Goal: Task Accomplishment & Management: Use online tool/utility

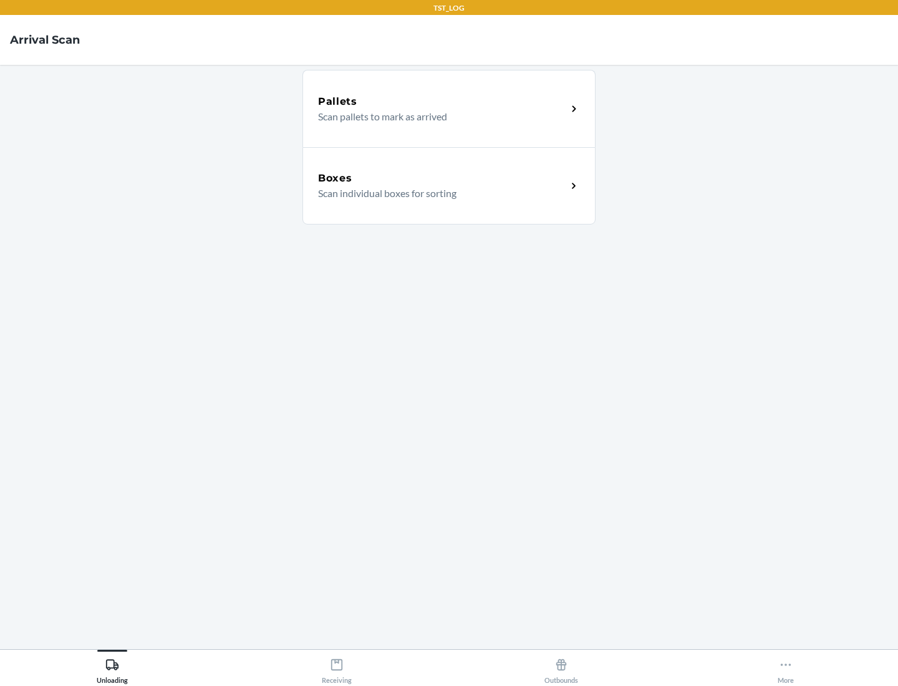
click at [442, 178] on div "Boxes" at bounding box center [442, 178] width 249 height 15
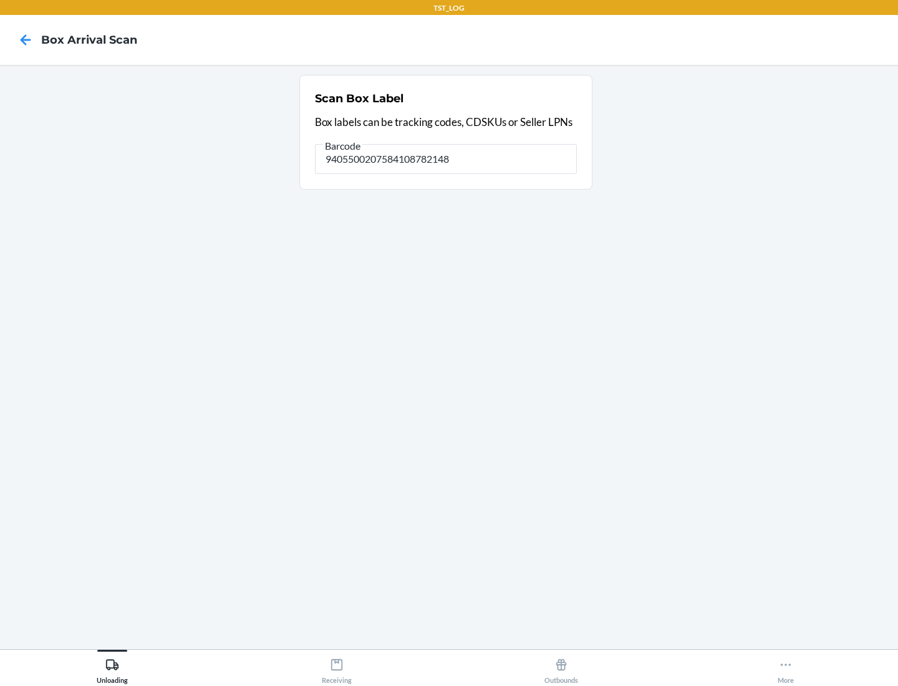
type input "9405500207584108782148"
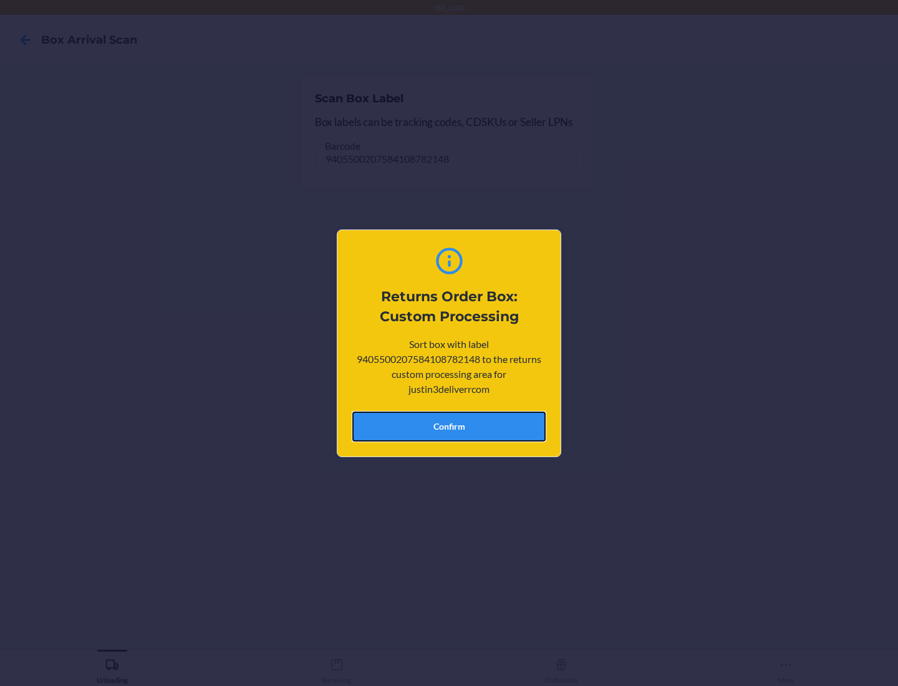
click at [449, 426] on button "Confirm" at bounding box center [448, 427] width 193 height 30
